Goal: Feedback & Contribution: Leave review/rating

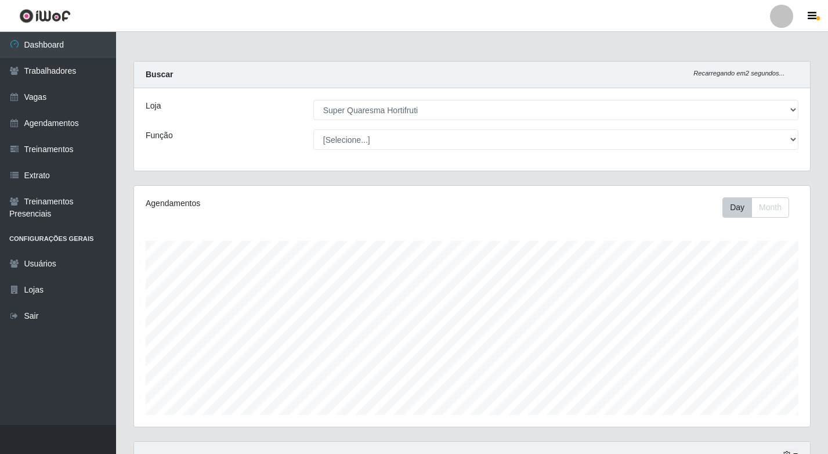
select select "511"
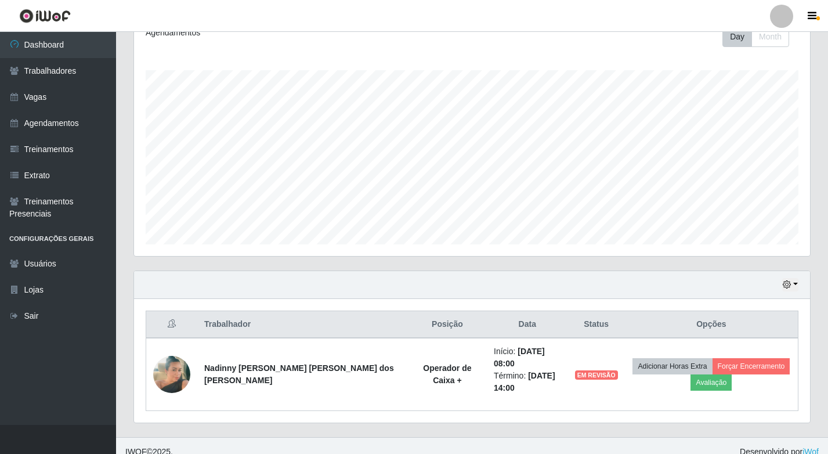
scroll to position [241, 676]
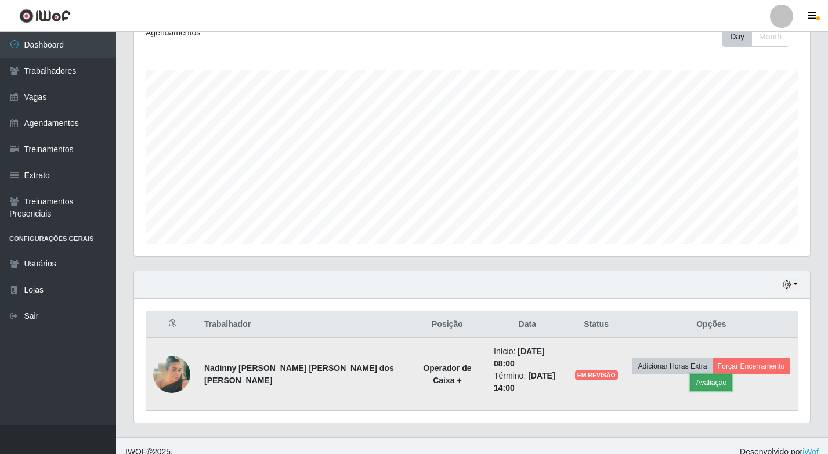
click at [706, 380] on button "Avaliação" at bounding box center [710, 382] width 41 height 16
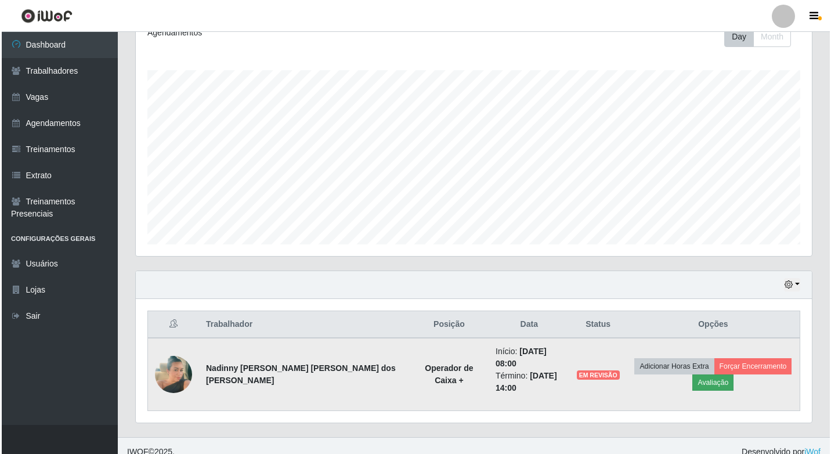
scroll to position [241, 670]
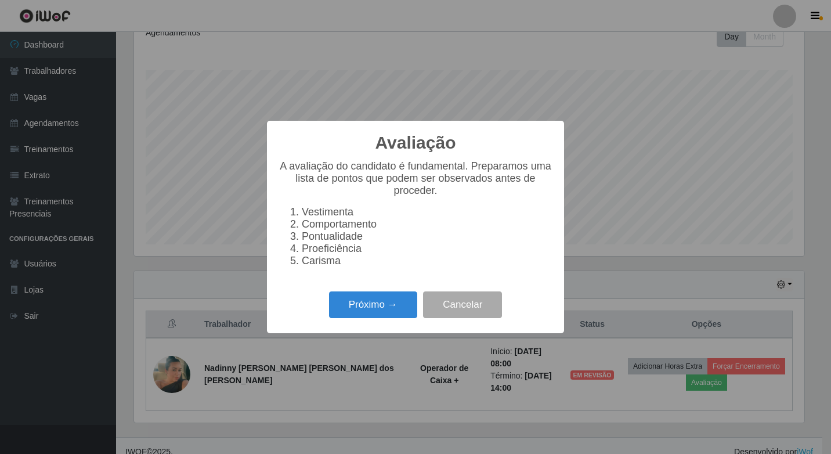
click at [315, 267] on li "Carisma" at bounding box center [427, 261] width 251 height 12
click at [352, 302] on button "Próximo →" at bounding box center [373, 304] width 88 height 27
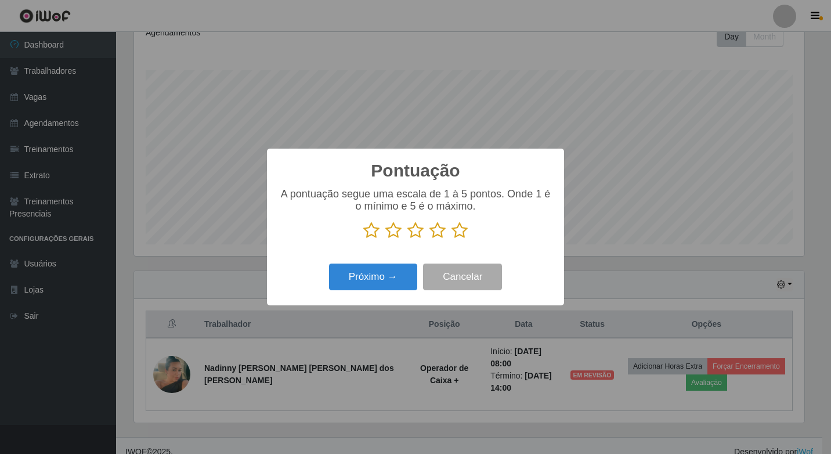
scroll to position [579997, 579568]
click at [461, 236] on icon at bounding box center [459, 230] width 16 height 17
click at [451, 239] on input "radio" at bounding box center [451, 239] width 0 height 0
click at [377, 288] on button "Próximo →" at bounding box center [373, 276] width 88 height 27
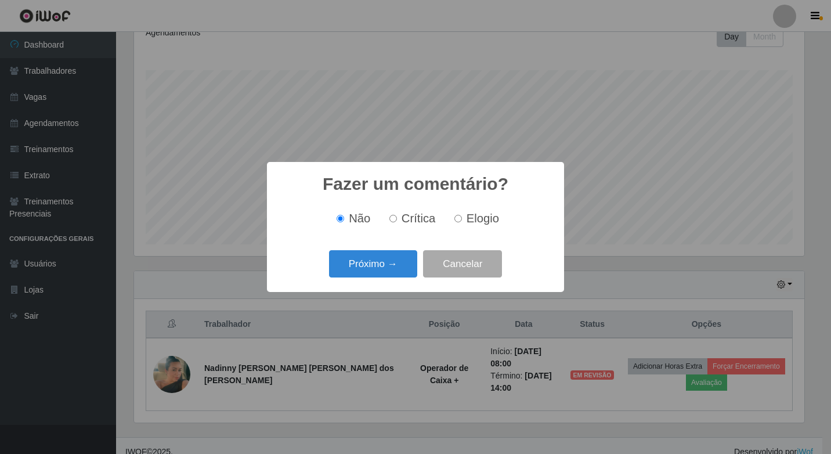
click at [461, 225] on label "Elogio" at bounding box center [474, 218] width 49 height 13
click at [461, 222] on input "Elogio" at bounding box center [458, 219] width 8 height 8
radio input "true"
click at [374, 254] on button "Próximo →" at bounding box center [373, 263] width 88 height 27
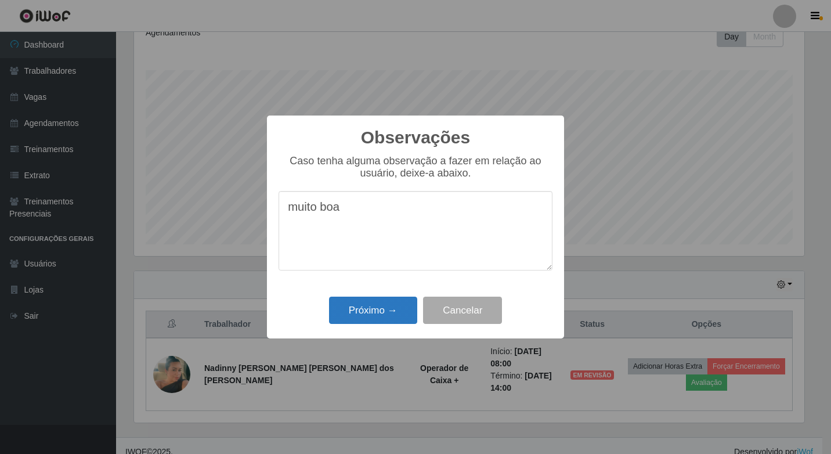
type textarea "muito boa"
click at [377, 324] on button "Próximo →" at bounding box center [373, 310] width 88 height 27
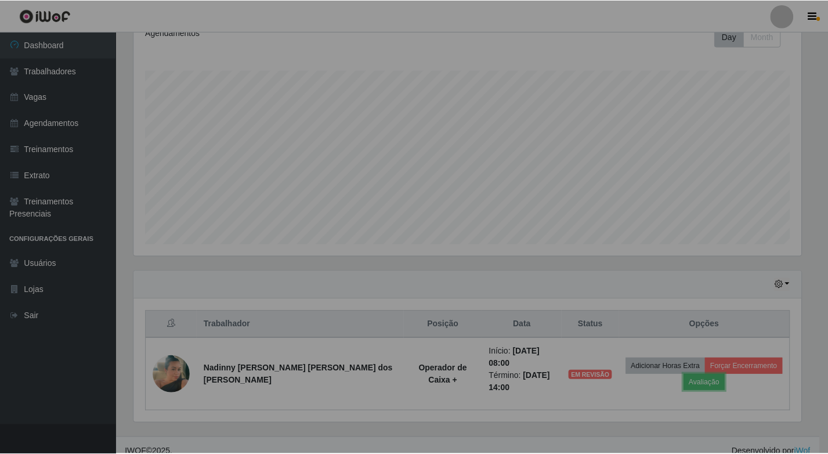
scroll to position [241, 676]
